Goal: Information Seeking & Learning: Learn about a topic

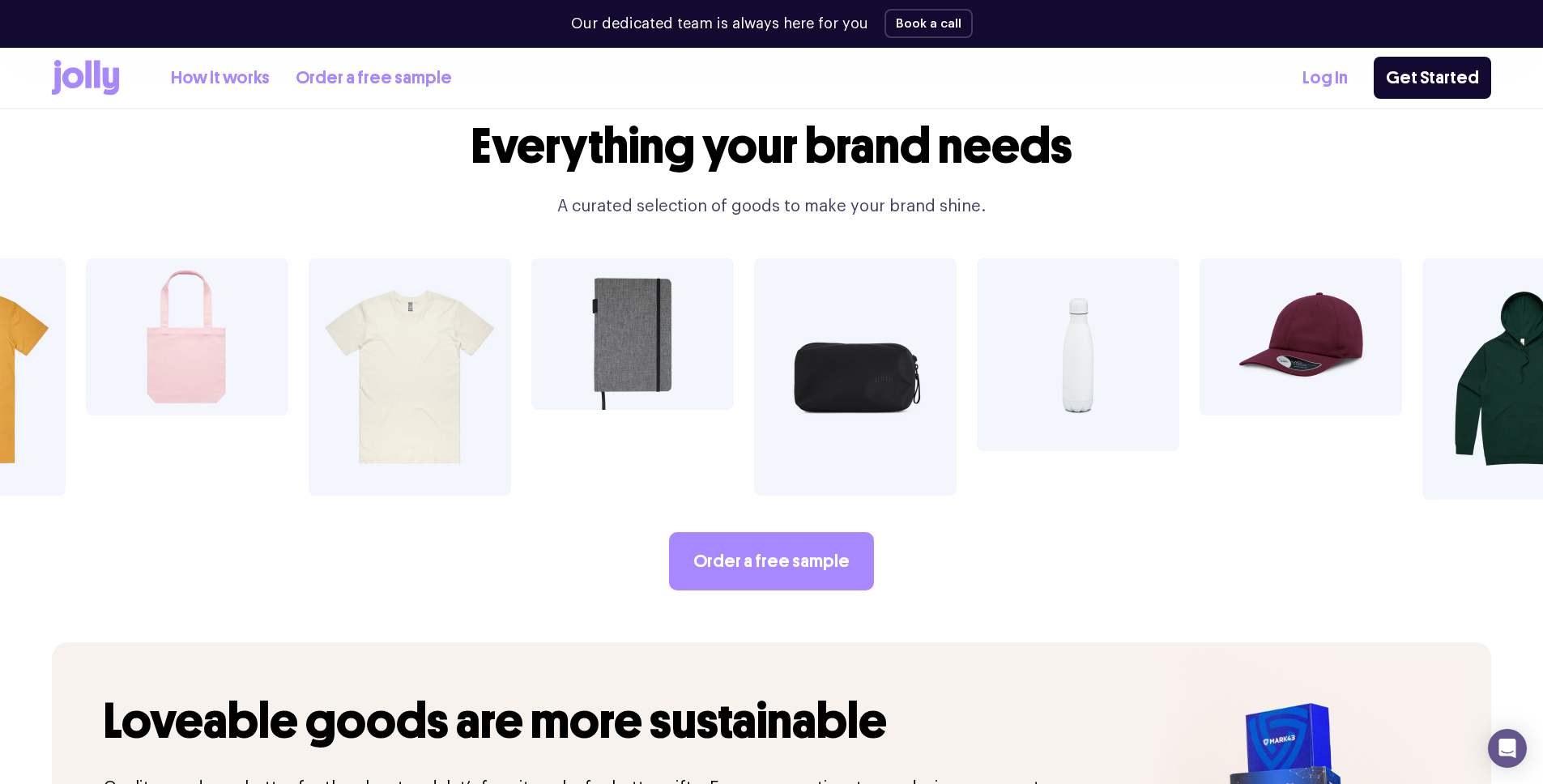
scroll to position [2830, 0]
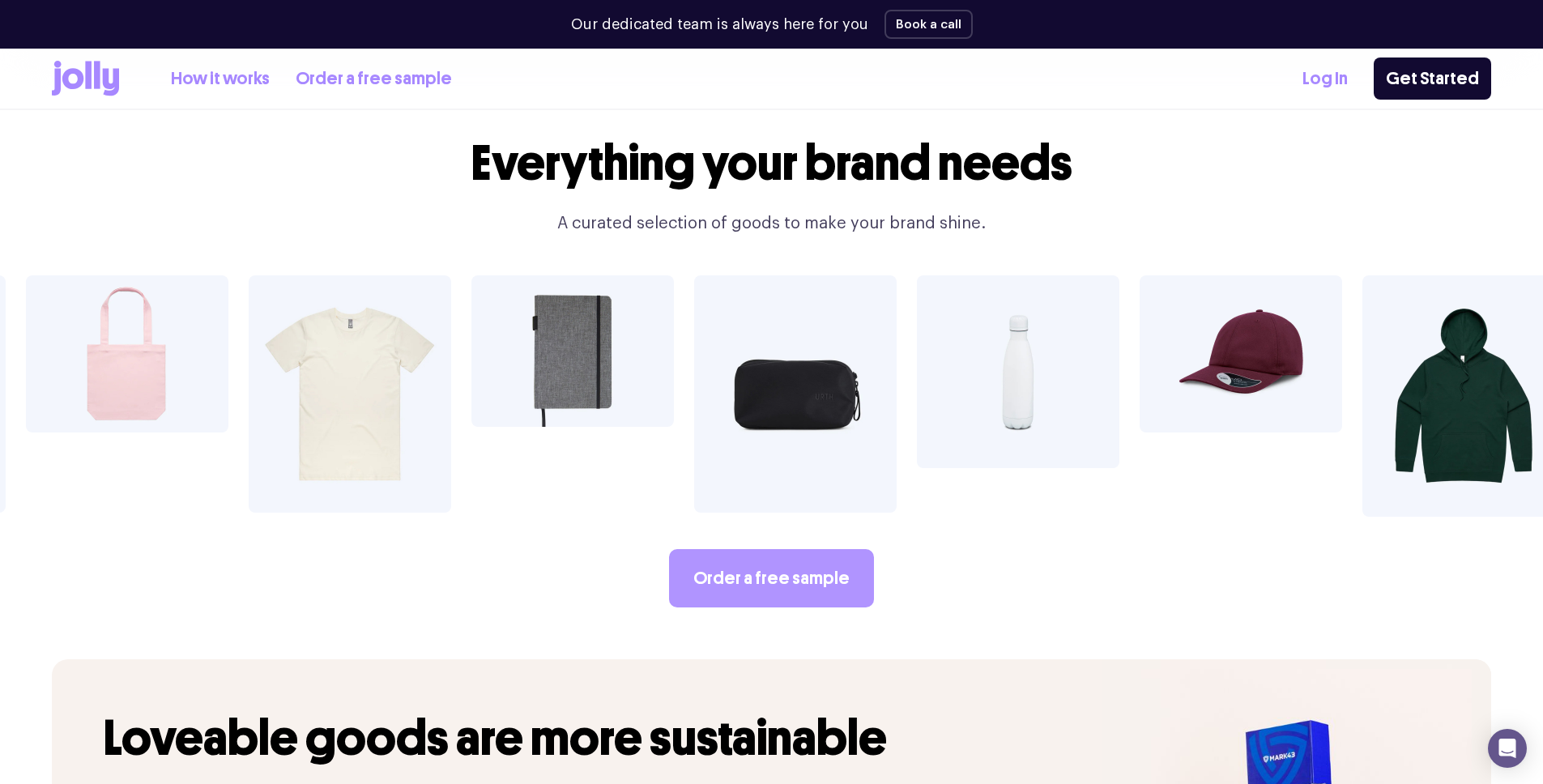
click at [763, 549] on link "Order a free sample" at bounding box center [771, 578] width 205 height 58
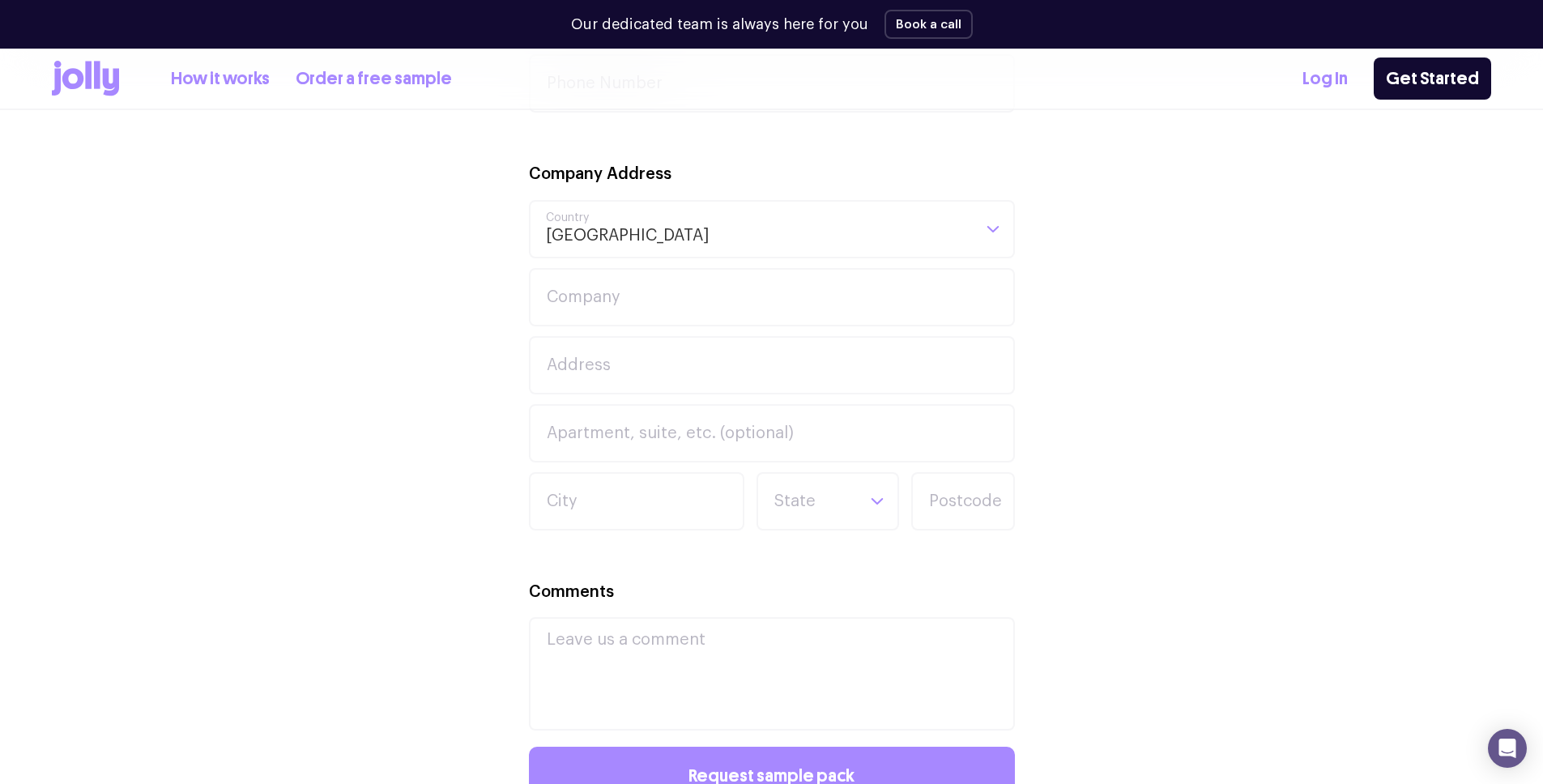
scroll to position [876, 0]
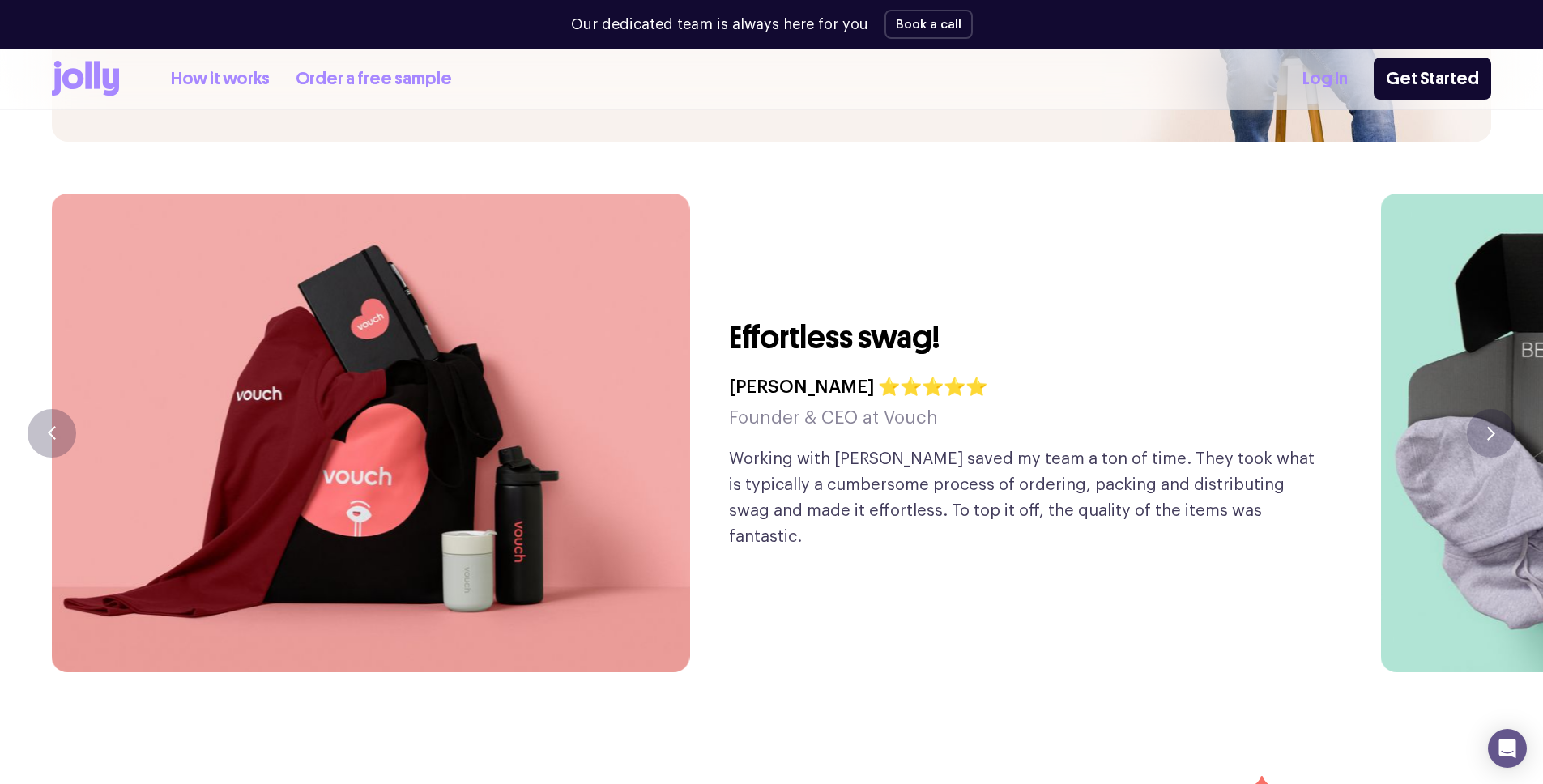
scroll to position [3957, 0]
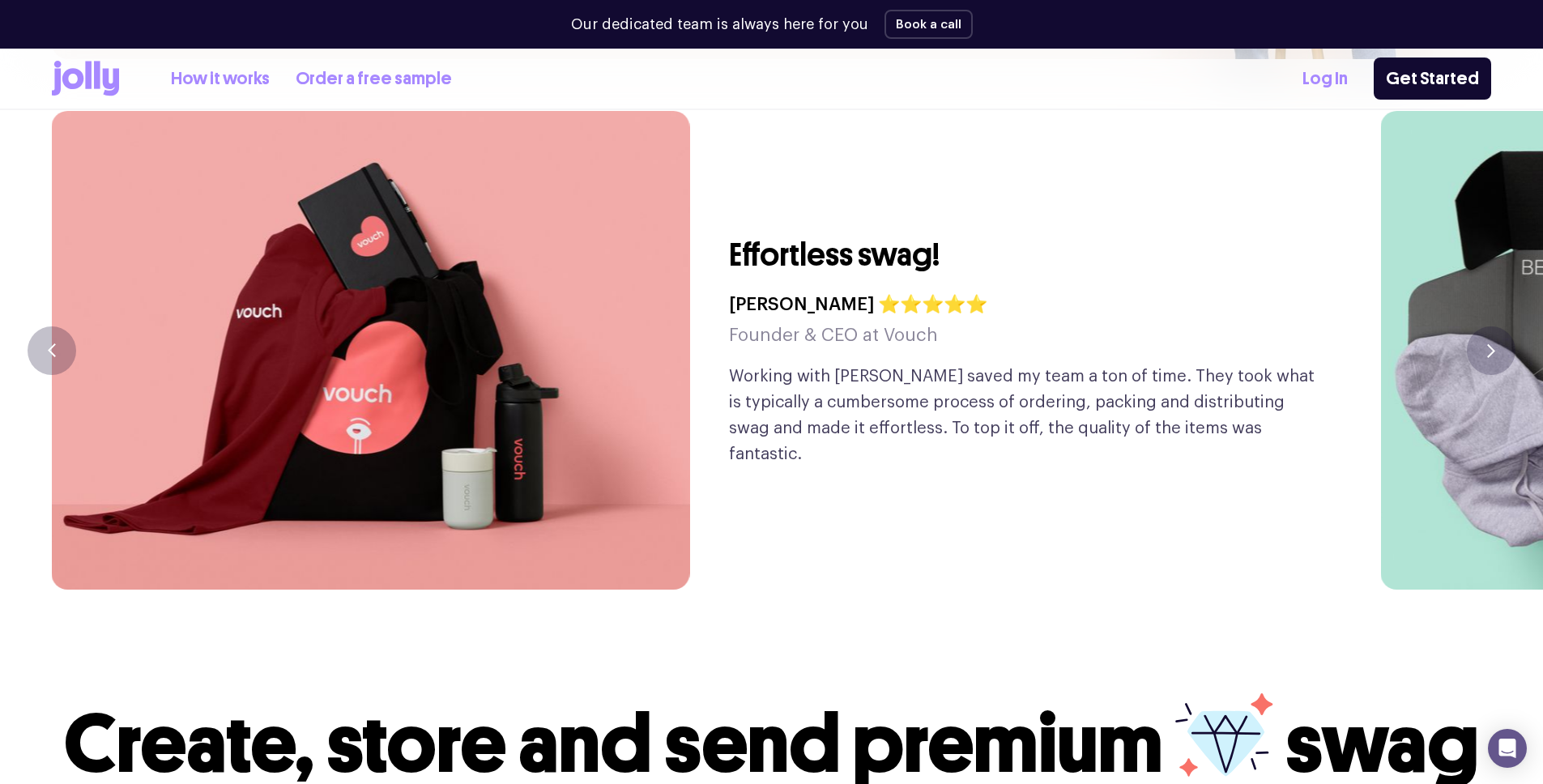
click at [237, 72] on link "How it works" at bounding box center [220, 79] width 99 height 26
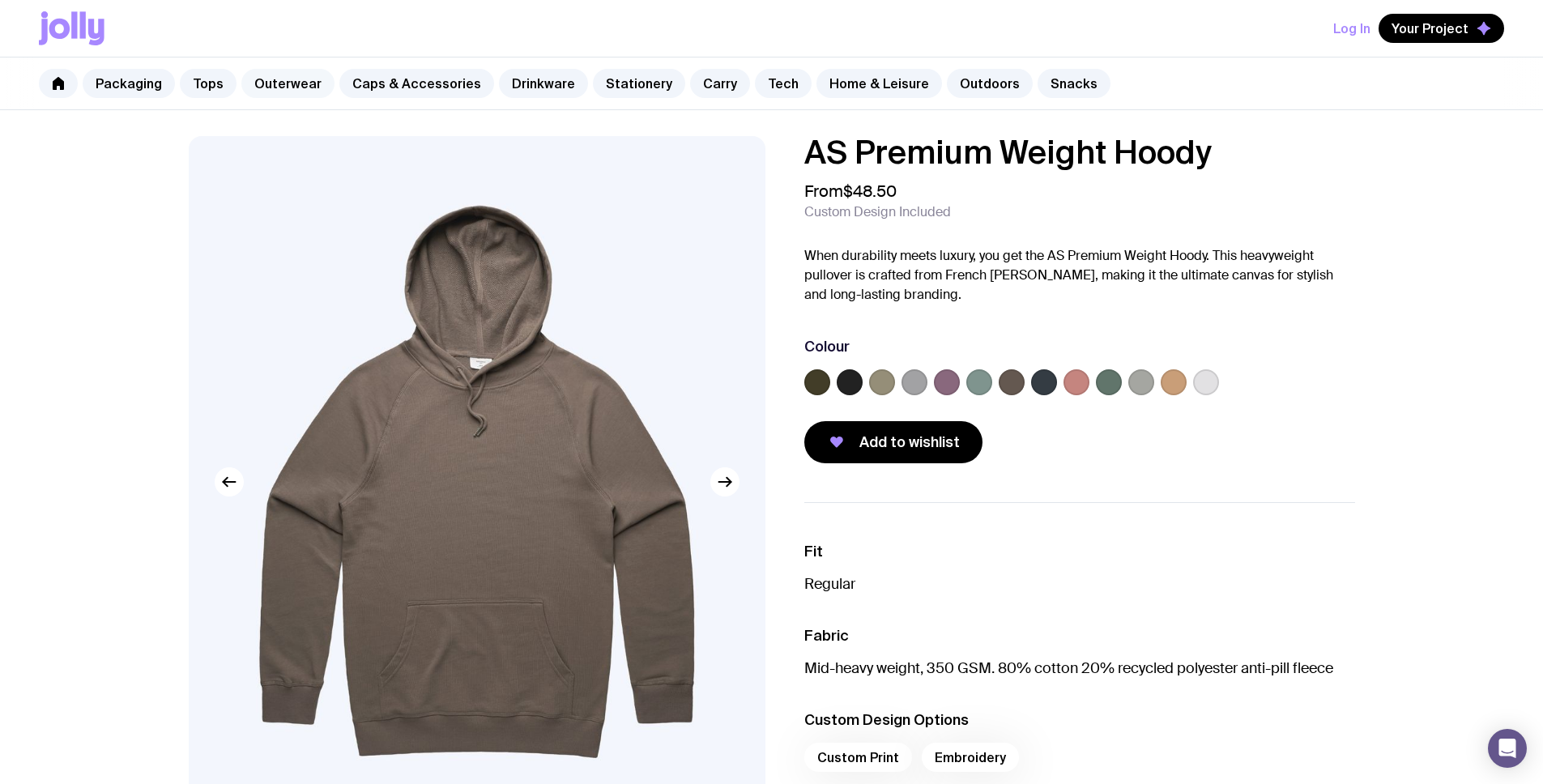
click at [288, 84] on link "Outerwear" at bounding box center [288, 83] width 93 height 29
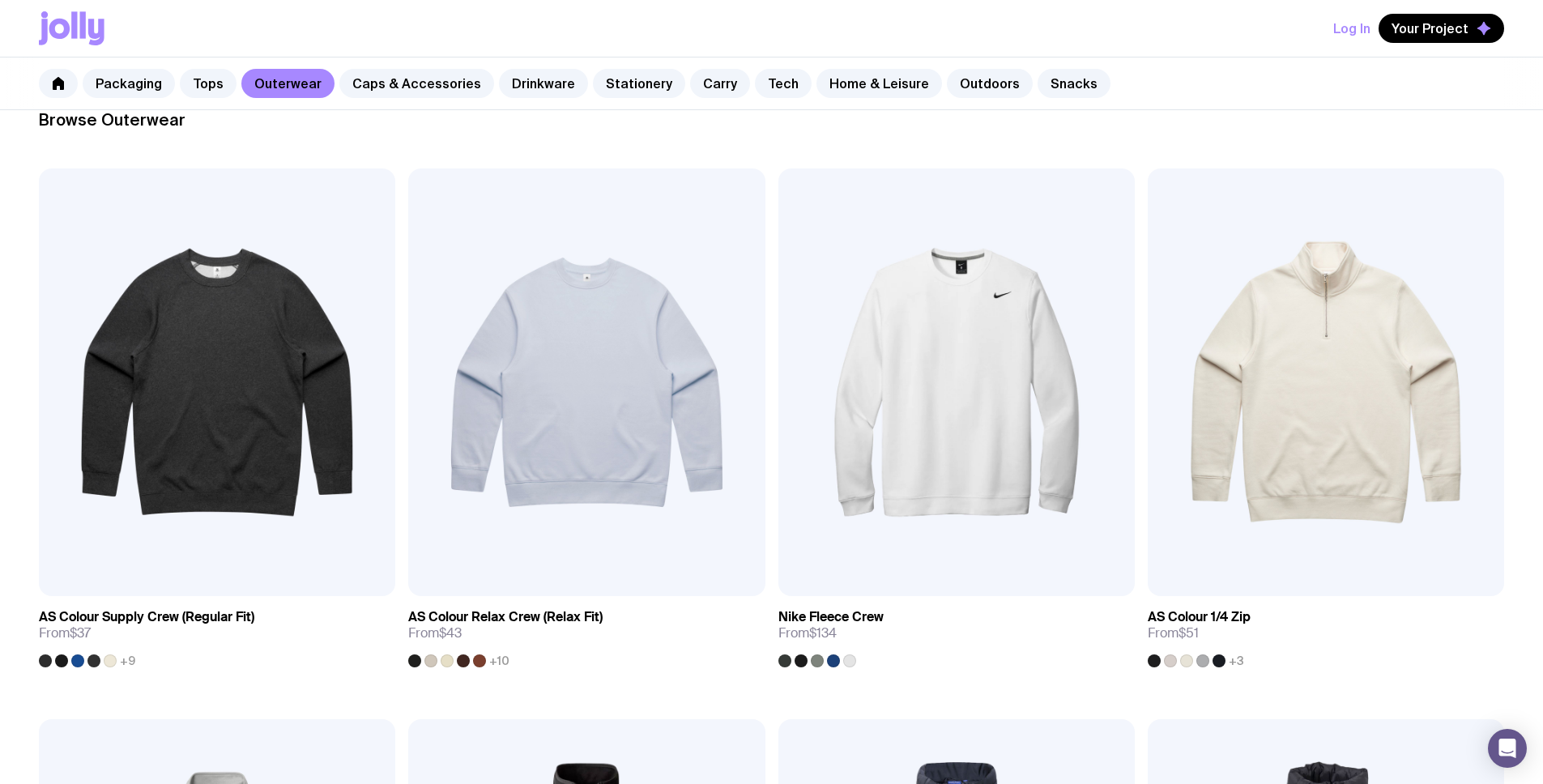
scroll to position [103, 0]
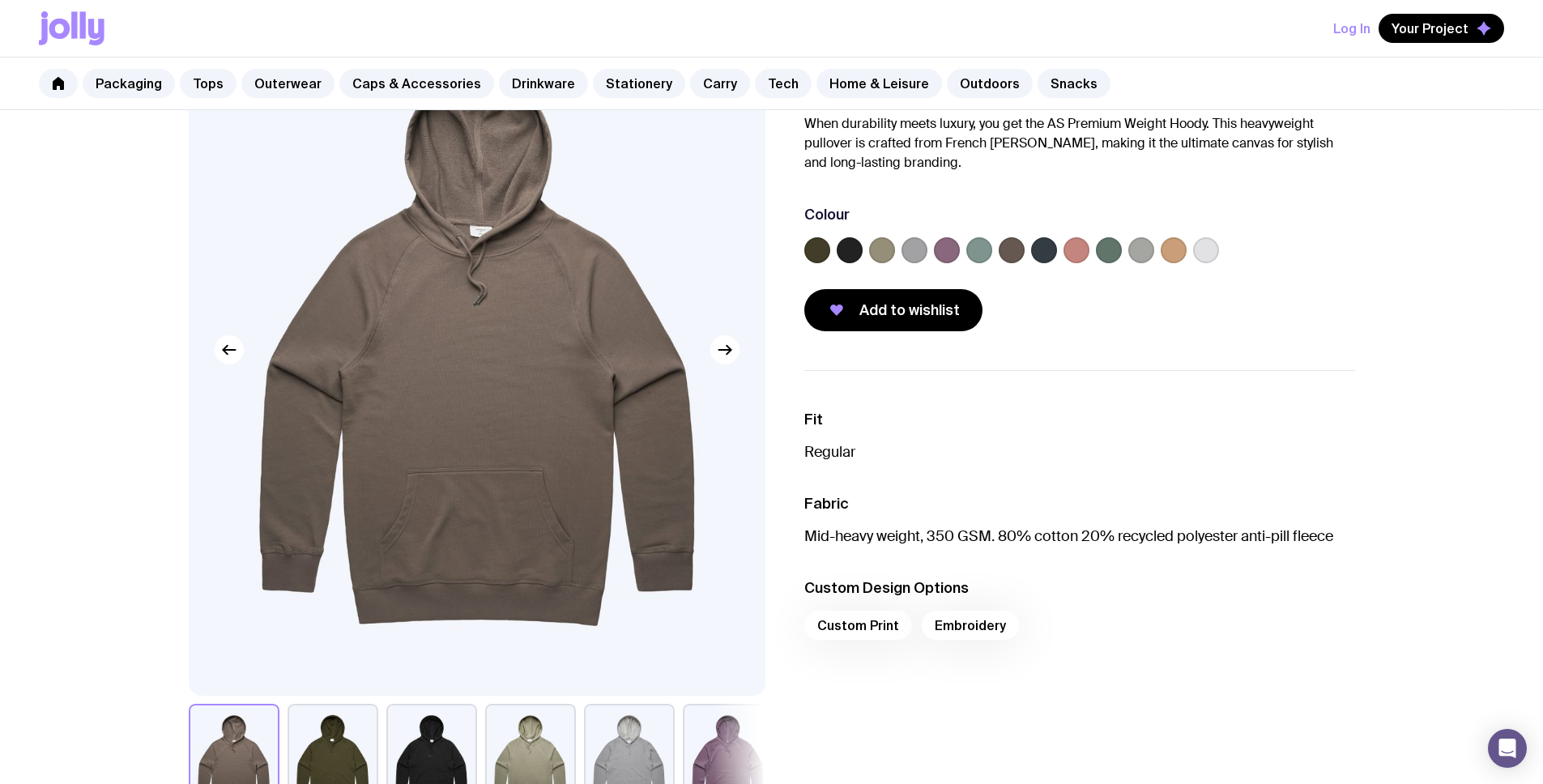
scroll to position [74, 0]
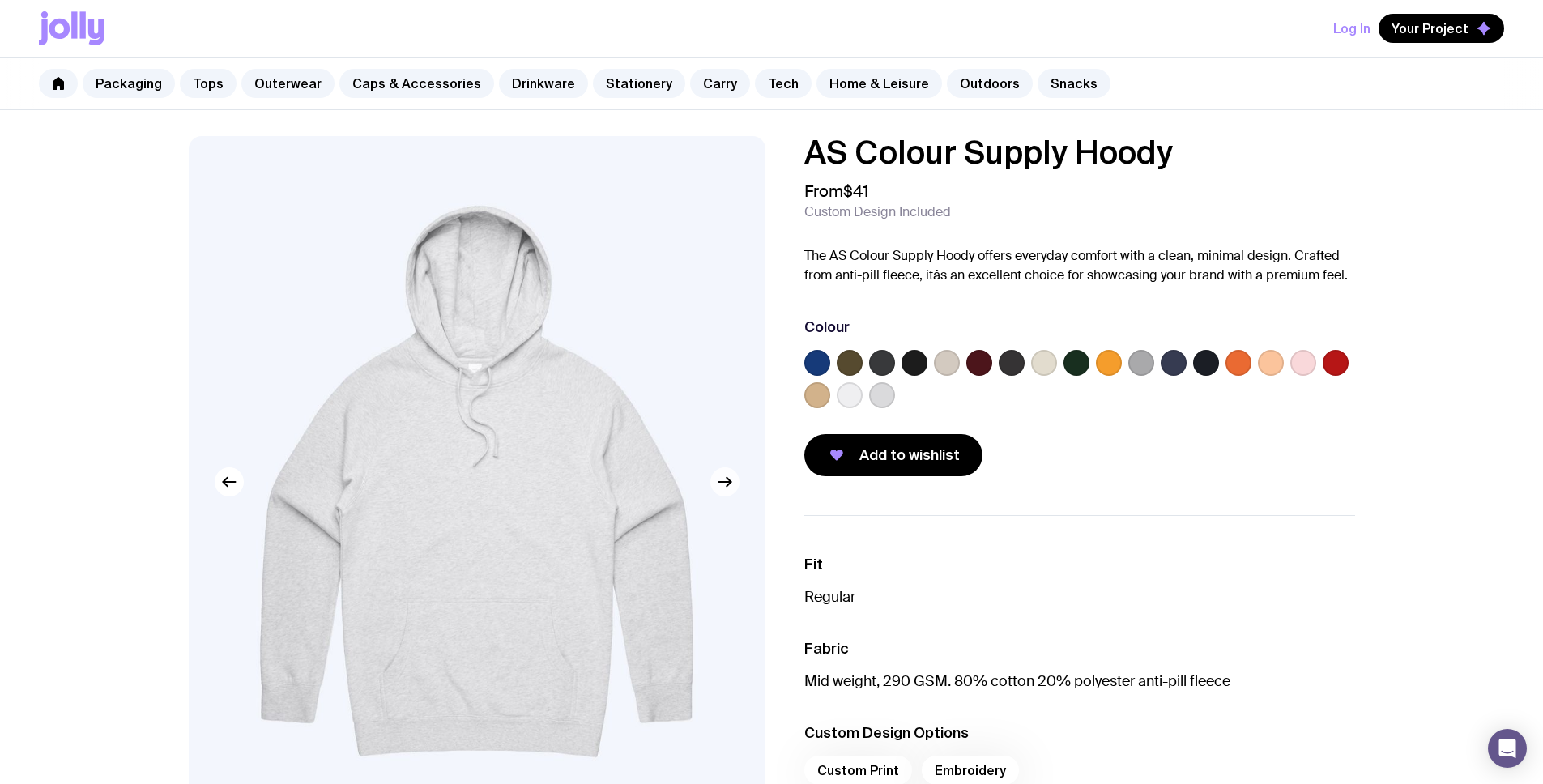
click at [734, 472] on button "button" at bounding box center [725, 481] width 29 height 29
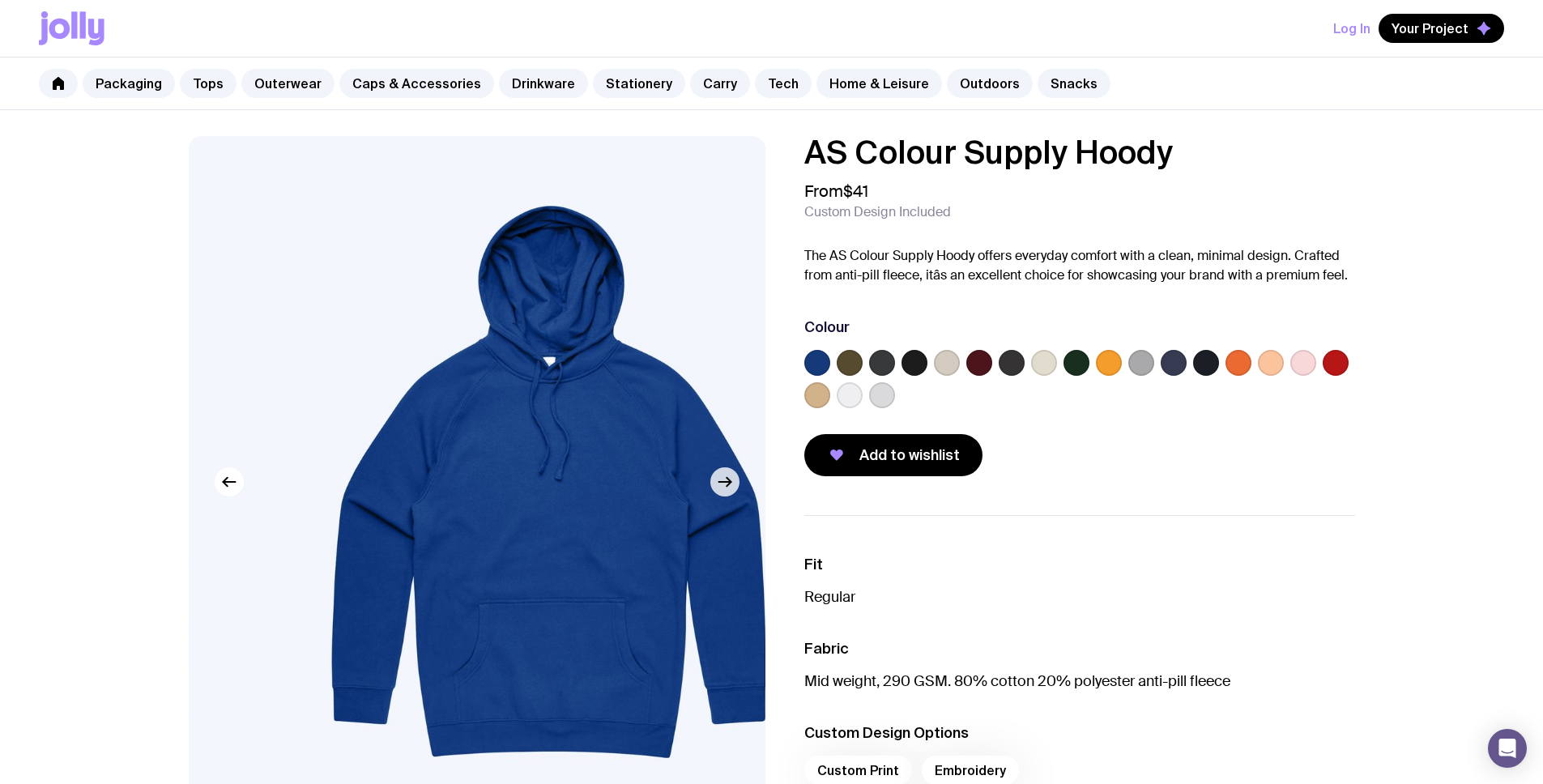
click at [733, 477] on icon "button" at bounding box center [725, 481] width 20 height 20
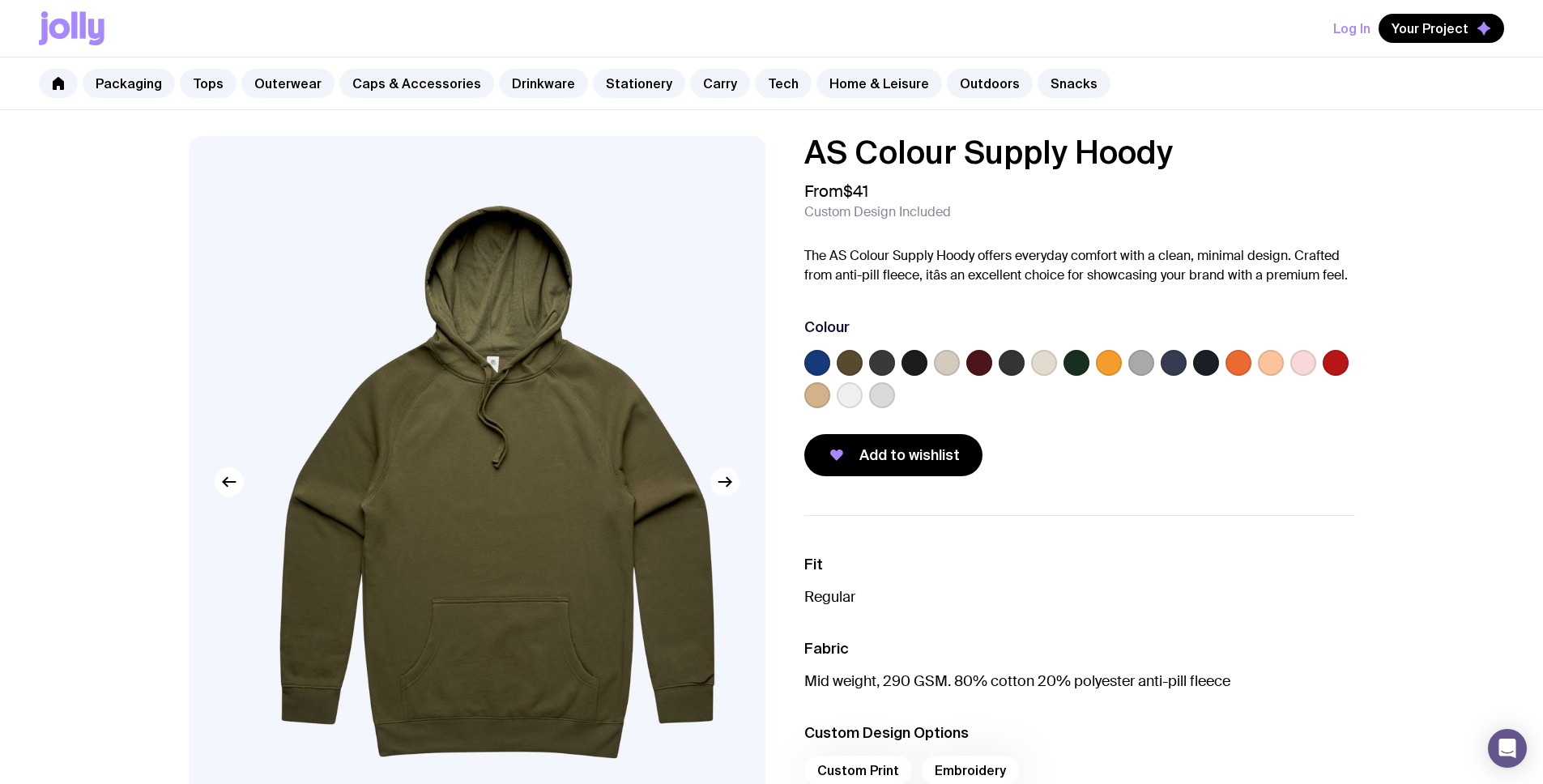
click at [733, 477] on icon "button" at bounding box center [725, 481] width 20 height 20
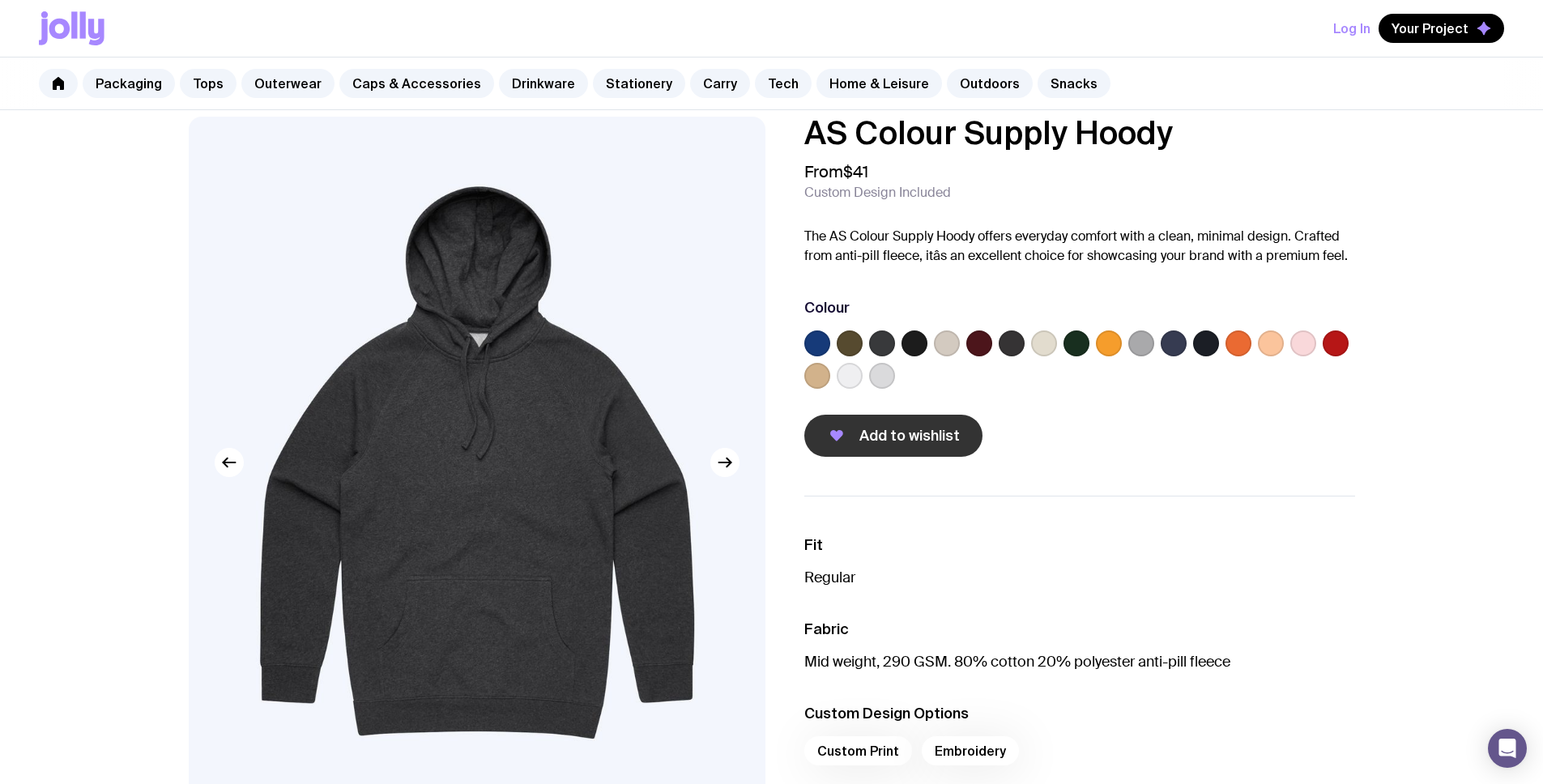
scroll to position [38, 0]
